Goal: Task Accomplishment & Management: Manage account settings

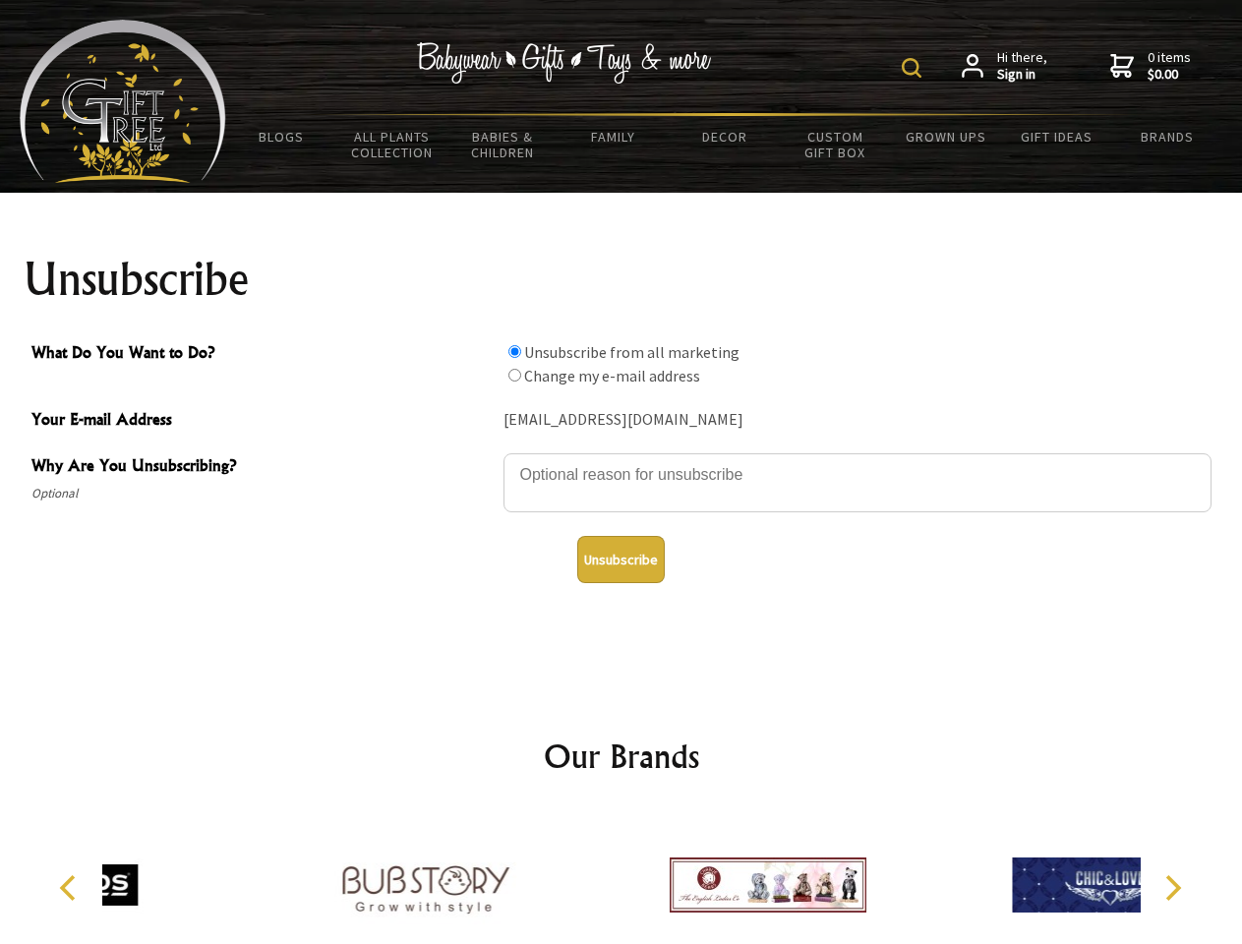
click at [915, 68] on img at bounding box center [912, 68] width 20 height 20
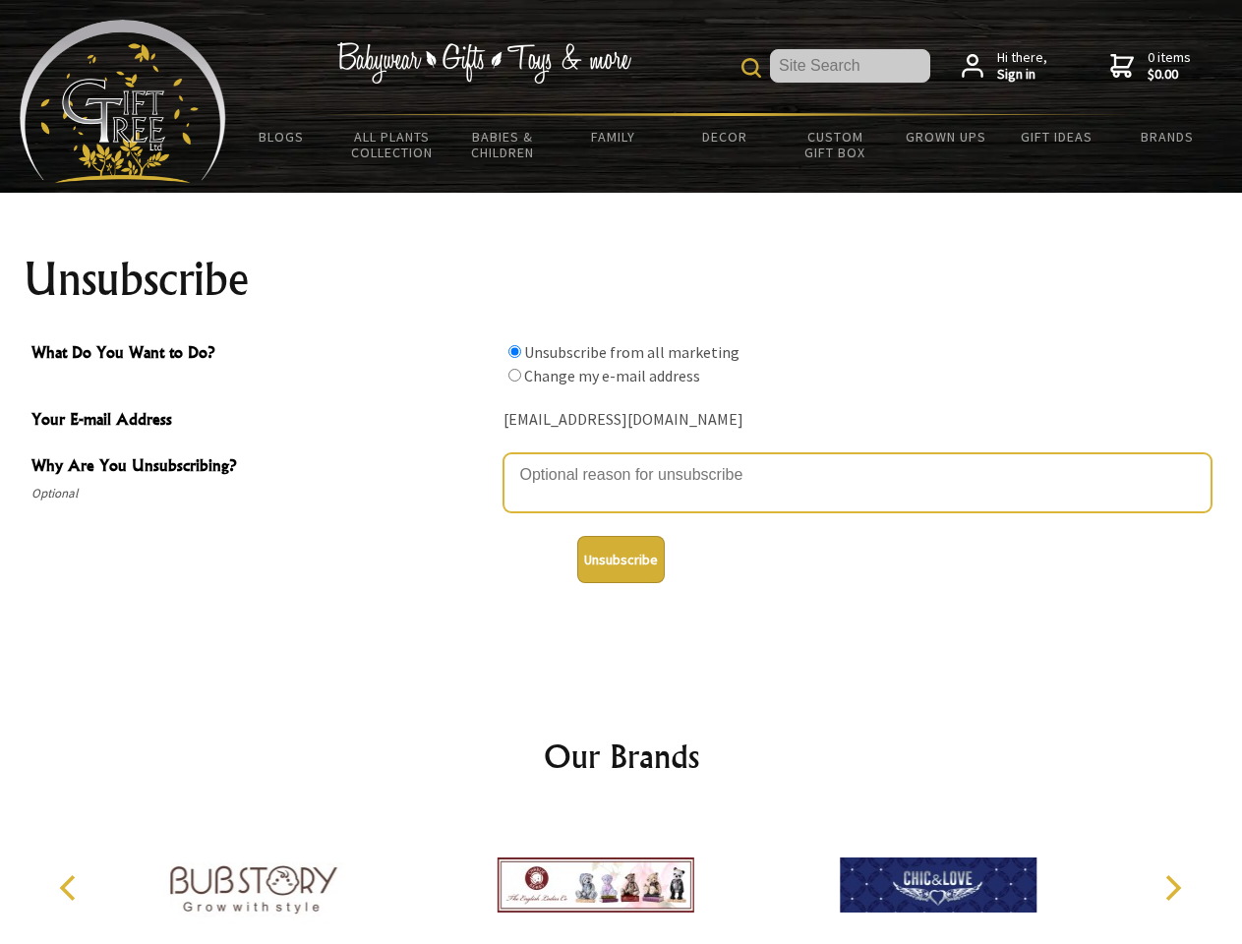
click at [622, 460] on textarea "Why Are You Unsubscribing?" at bounding box center [858, 482] width 708 height 59
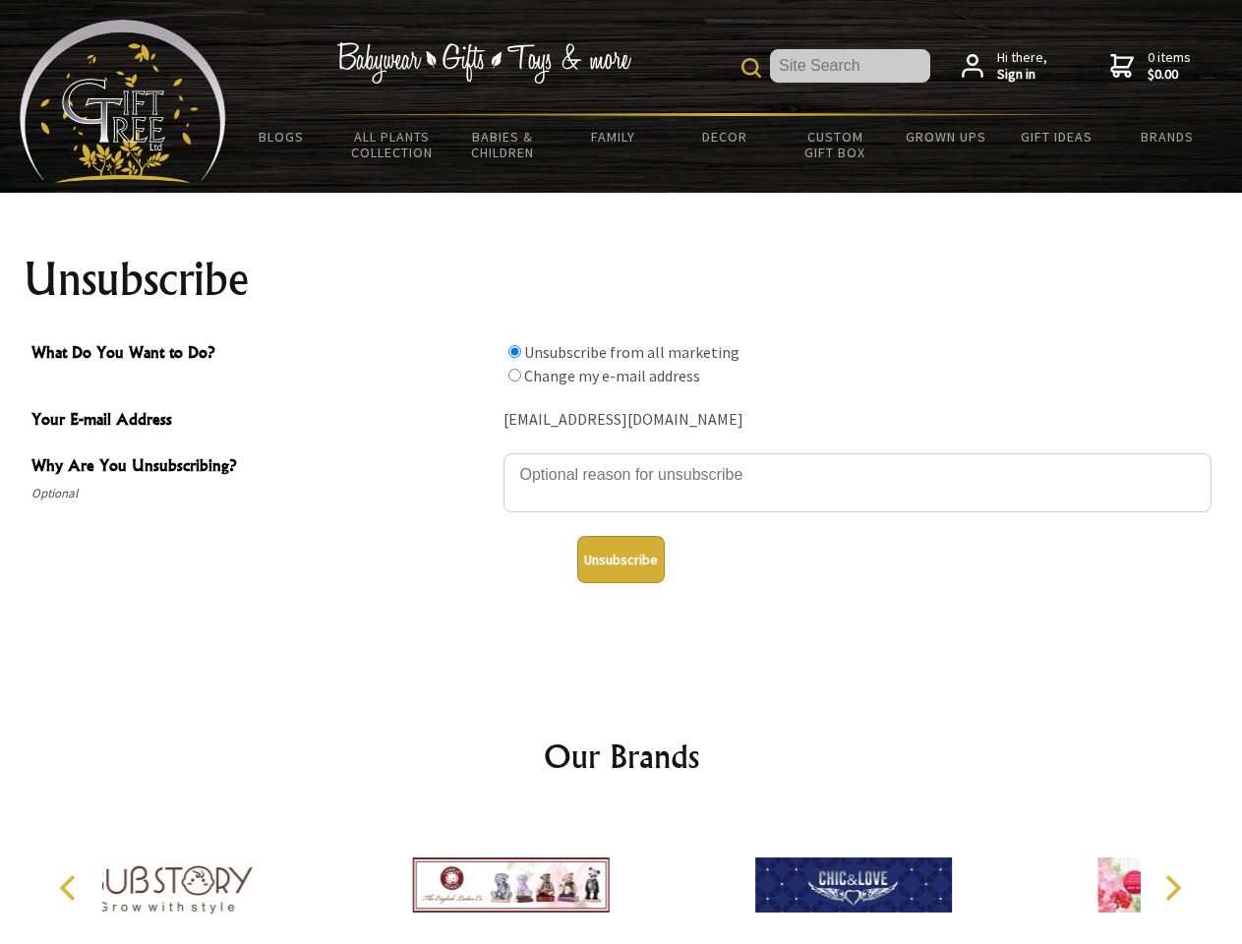
click at [514, 351] on input "What Do You Want to Do?" at bounding box center [514, 351] width 13 height 13
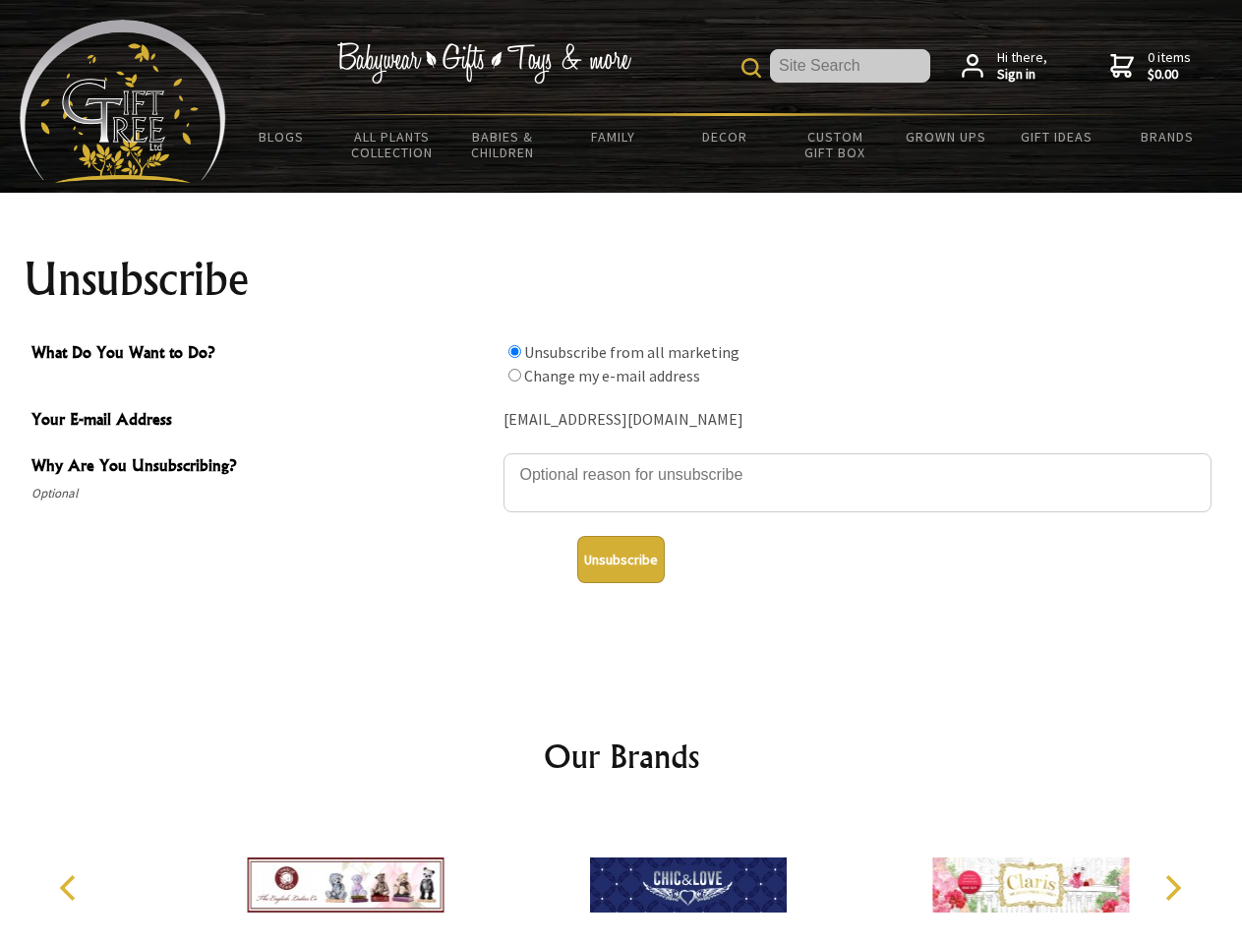
click at [514, 375] on input "What Do You Want to Do?" at bounding box center [514, 375] width 13 height 13
radio input "true"
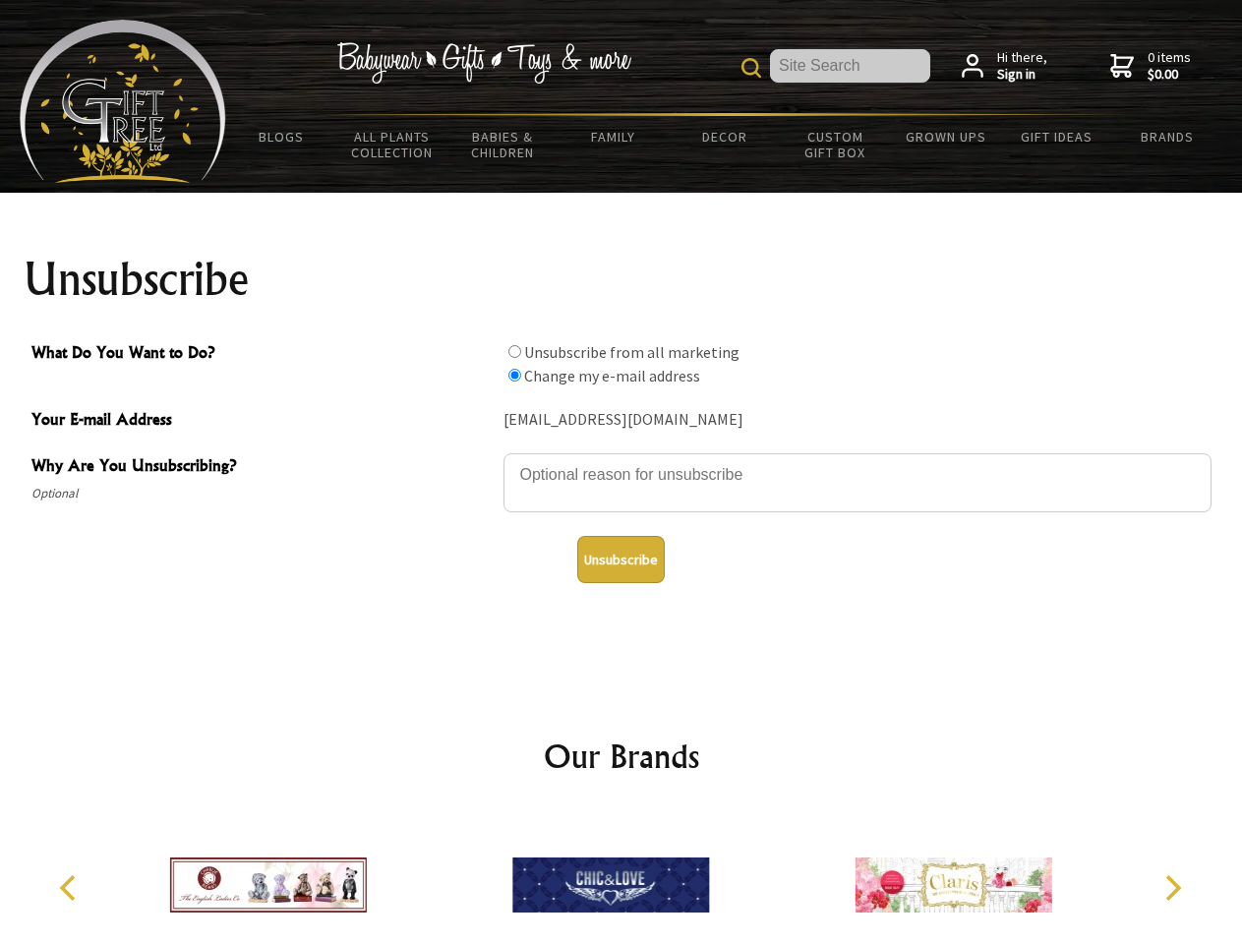
click at [621, 560] on button "Unsubscribe" at bounding box center [621, 559] width 88 height 47
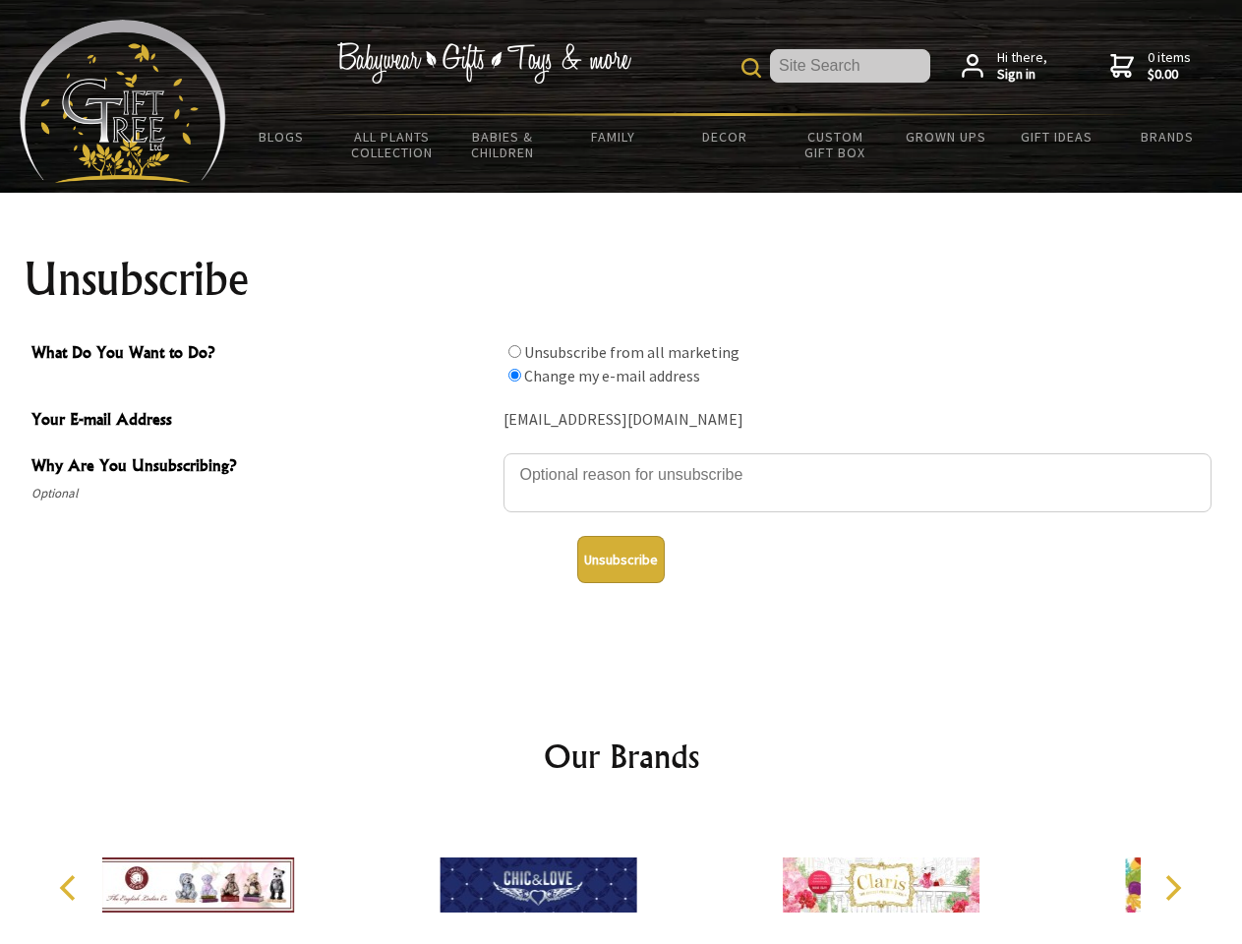
click at [622, 877] on div at bounding box center [538, 887] width 342 height 153
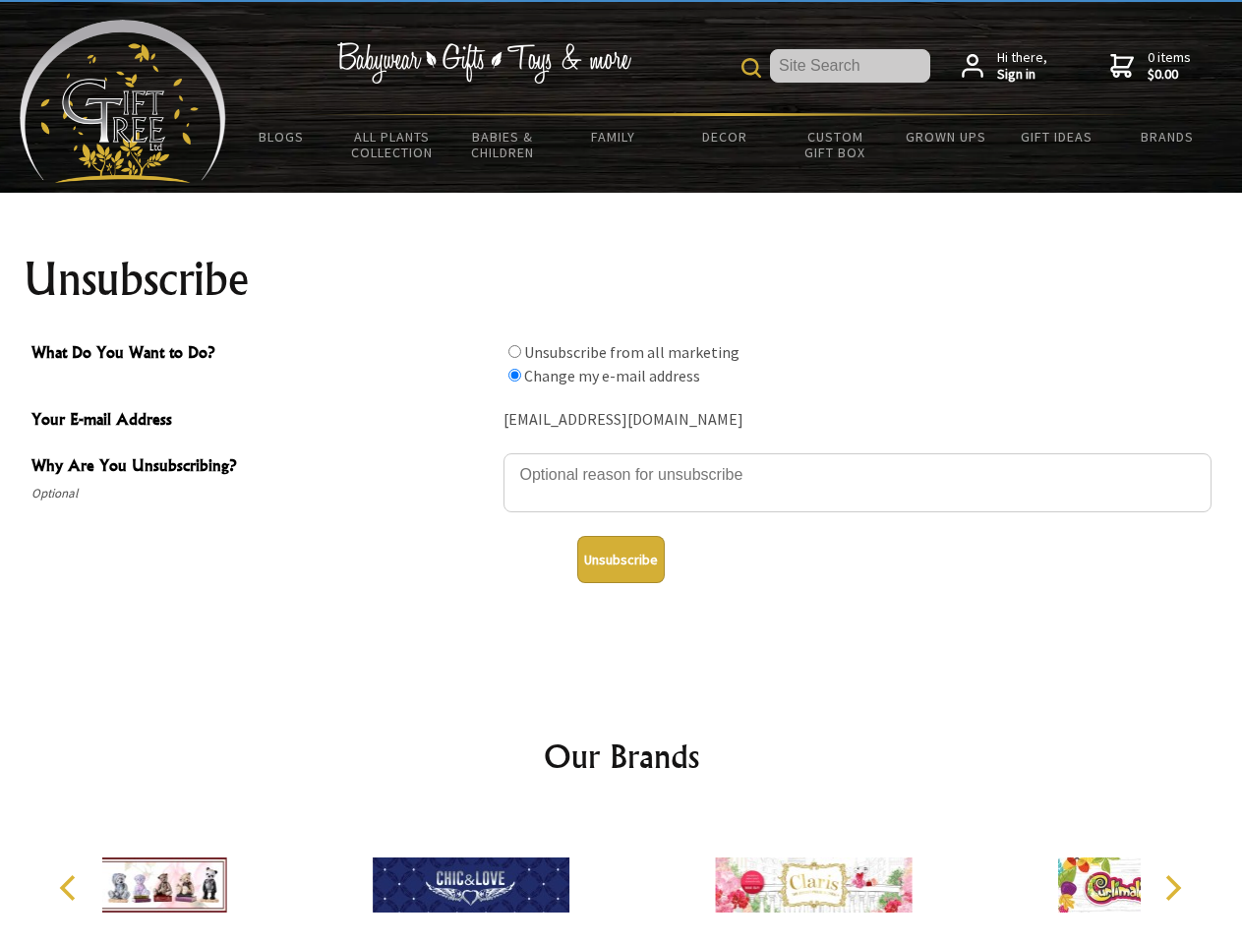
click at [71, 888] on icon "Previous" at bounding box center [70, 888] width 26 height 26
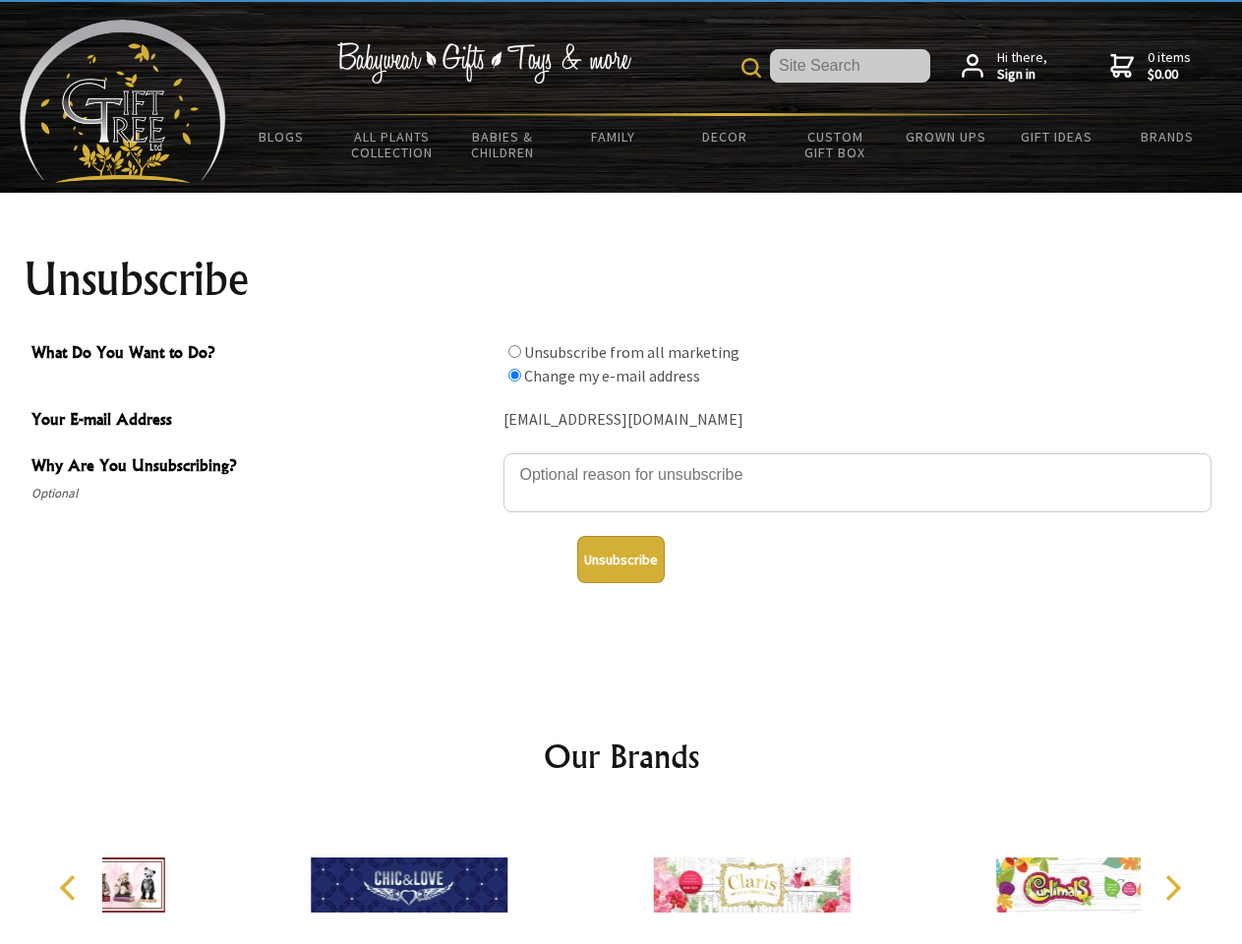
click at [1172, 888] on icon "Next" at bounding box center [1172, 888] width 26 height 26
